Goal: Find specific page/section: Find specific page/section

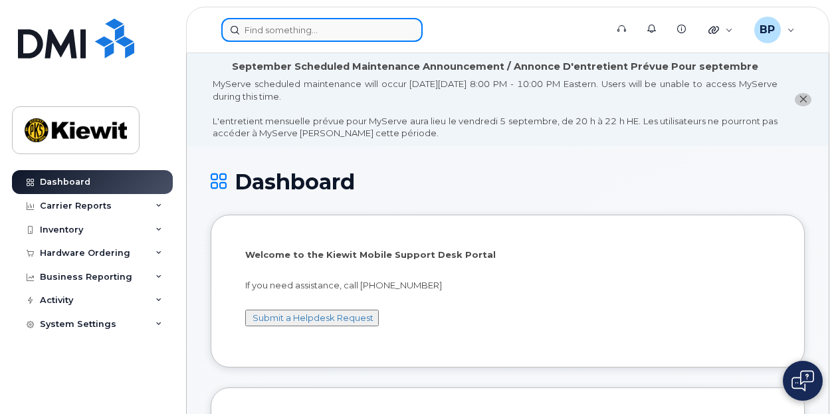
click at [308, 26] on input at bounding box center [321, 30] width 201 height 24
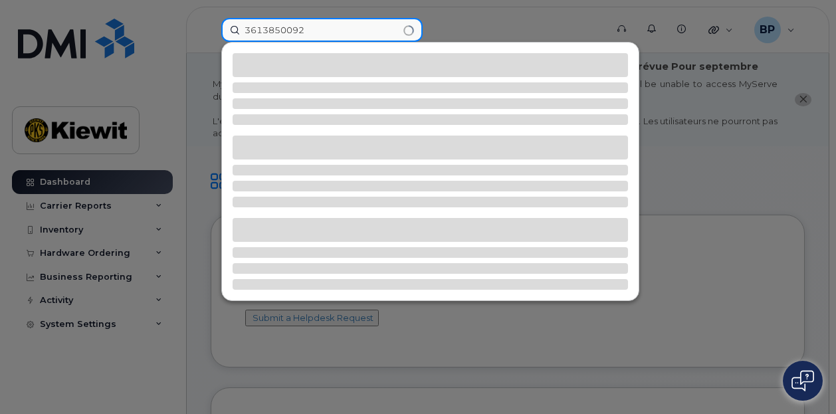
type input "3613850092"
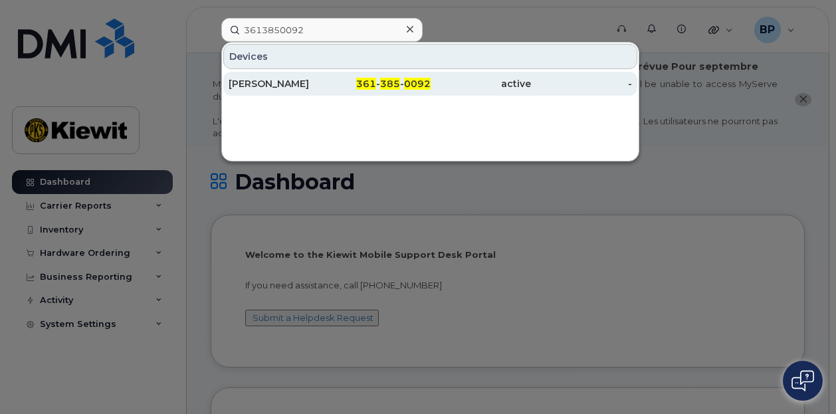
click at [387, 82] on span "385" at bounding box center [390, 84] width 20 height 12
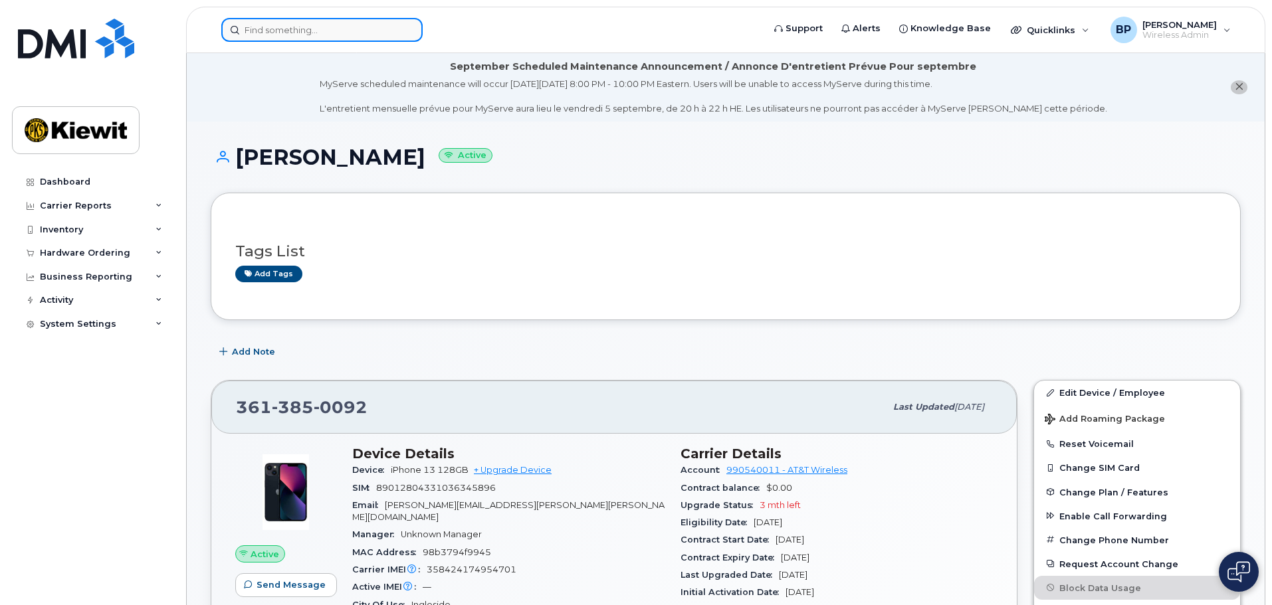
click at [296, 20] on input at bounding box center [321, 30] width 201 height 24
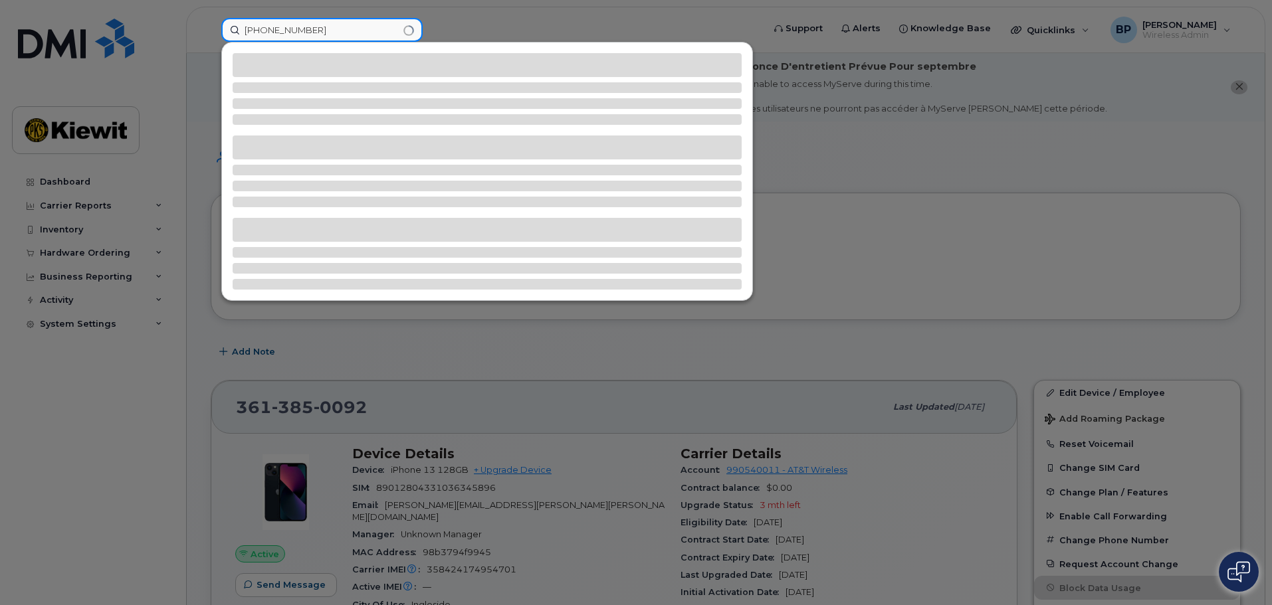
type input "[PHONE_NUMBER]"
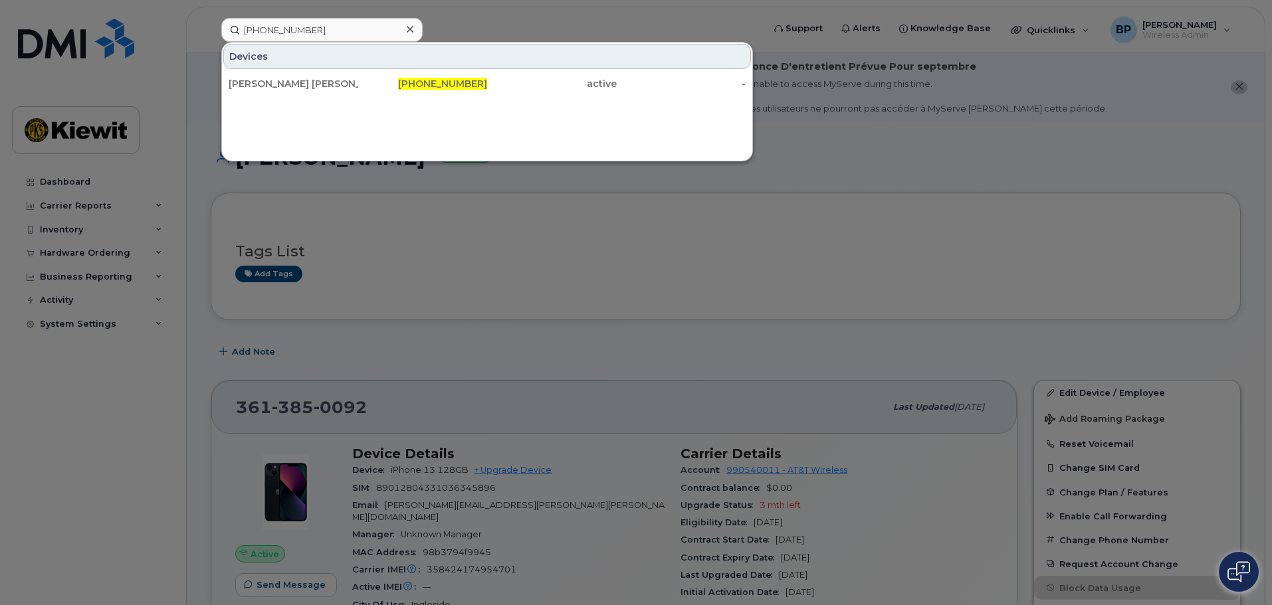
drag, startPoint x: 288, startPoint y: 80, endPoint x: 345, endPoint y: 165, distance: 102.3
click at [288, 80] on div "[PERSON_NAME] [PERSON_NAME]" at bounding box center [294, 83] width 130 height 13
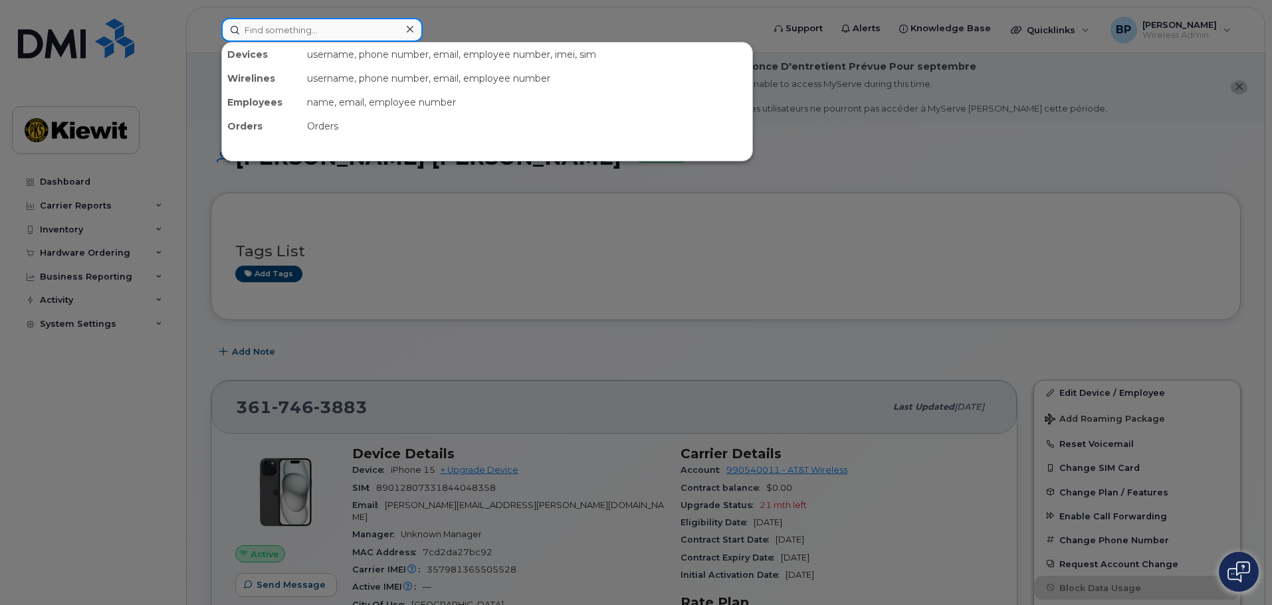
click at [328, 27] on input at bounding box center [321, 30] width 201 height 24
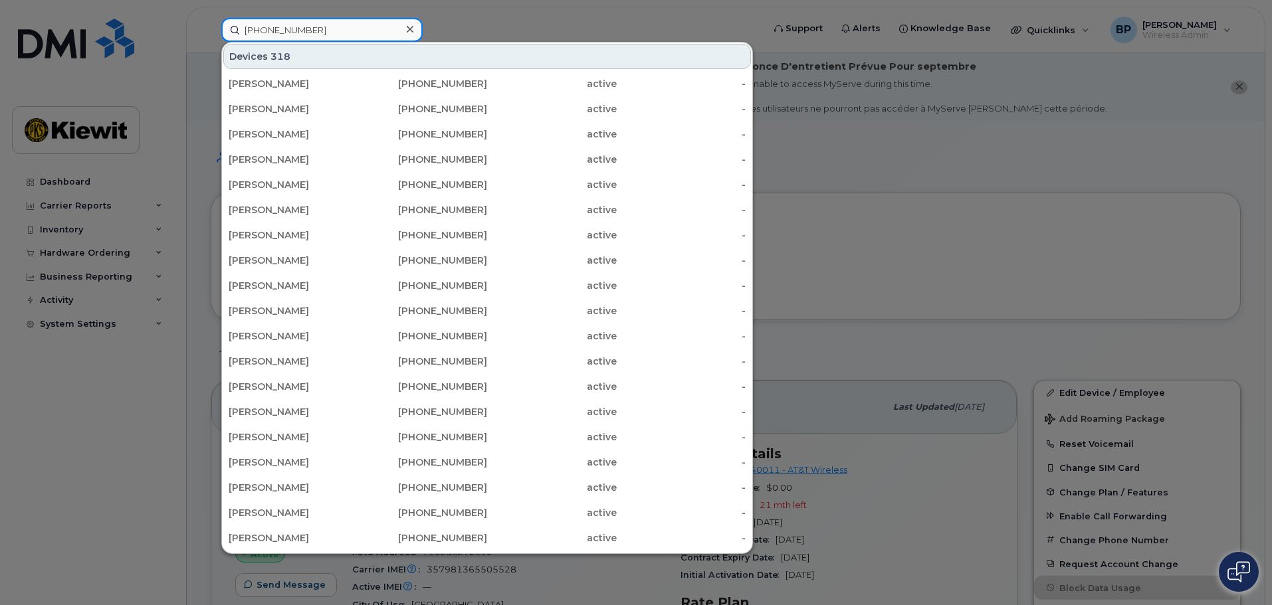
type input "361-385-0092"
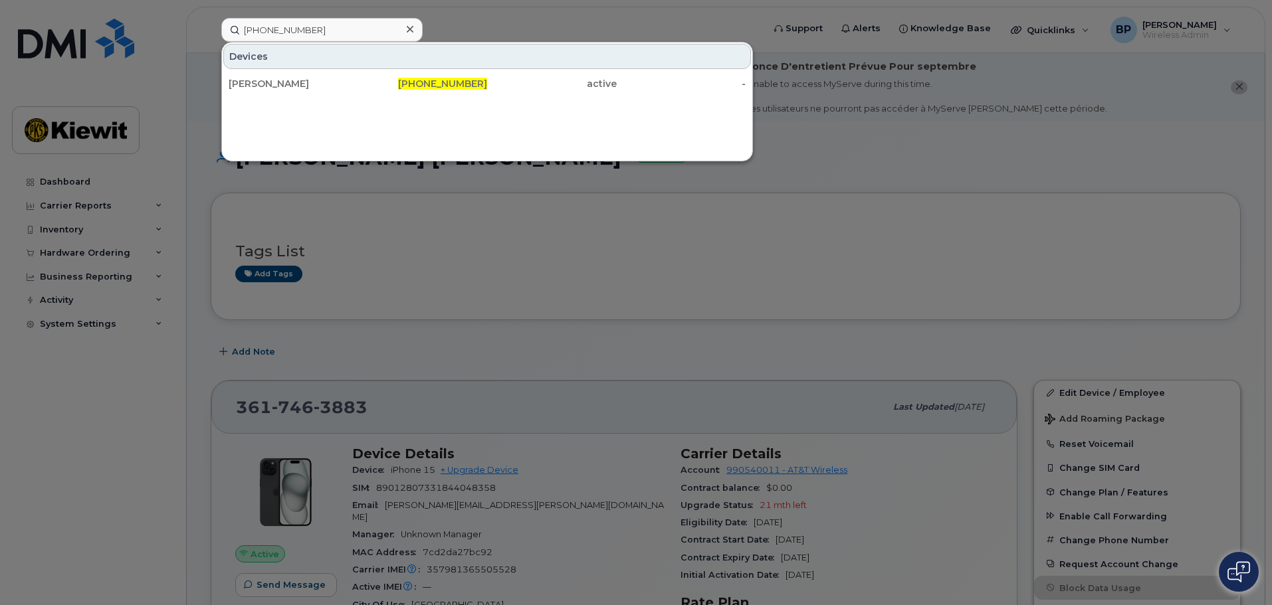
drag, startPoint x: 292, startPoint y: 80, endPoint x: 317, endPoint y: 104, distance: 35.2
click at [292, 80] on div "[PERSON_NAME]" at bounding box center [294, 83] width 130 height 13
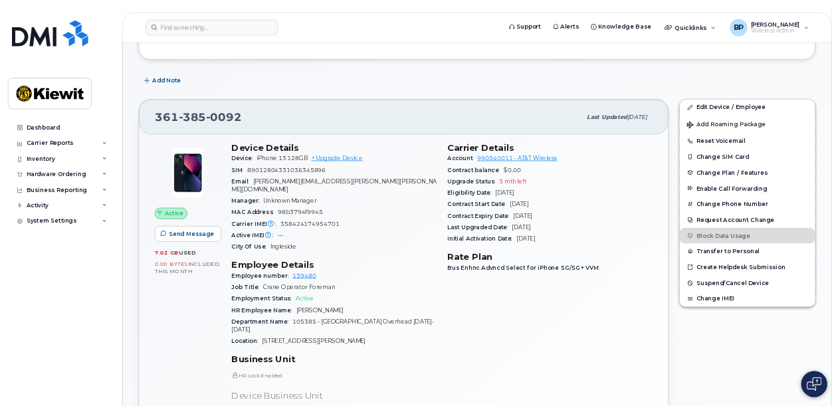
scroll to position [266, 0]
